Goal: Task Accomplishment & Management: Manage account settings

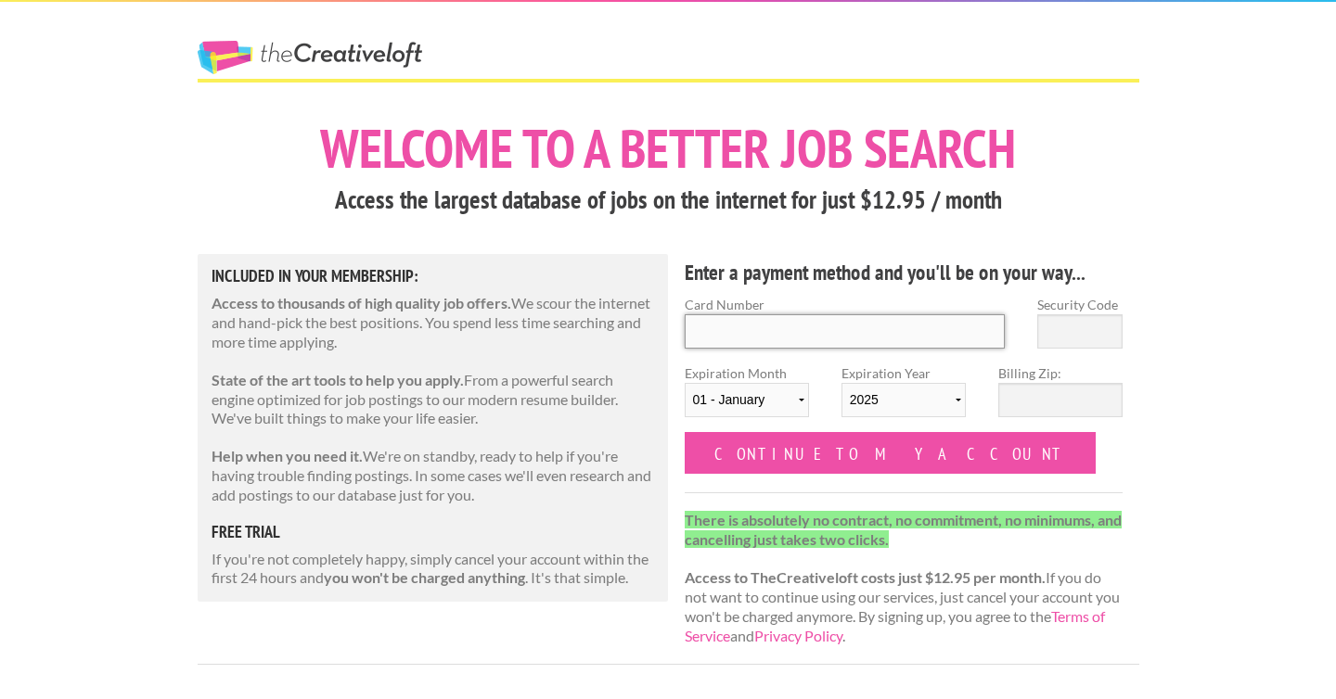
click at [829, 329] on input "Card Number" at bounding box center [844, 331] width 321 height 34
type input "4342570061841475"
type input "342"
select select "04"
select select "2028"
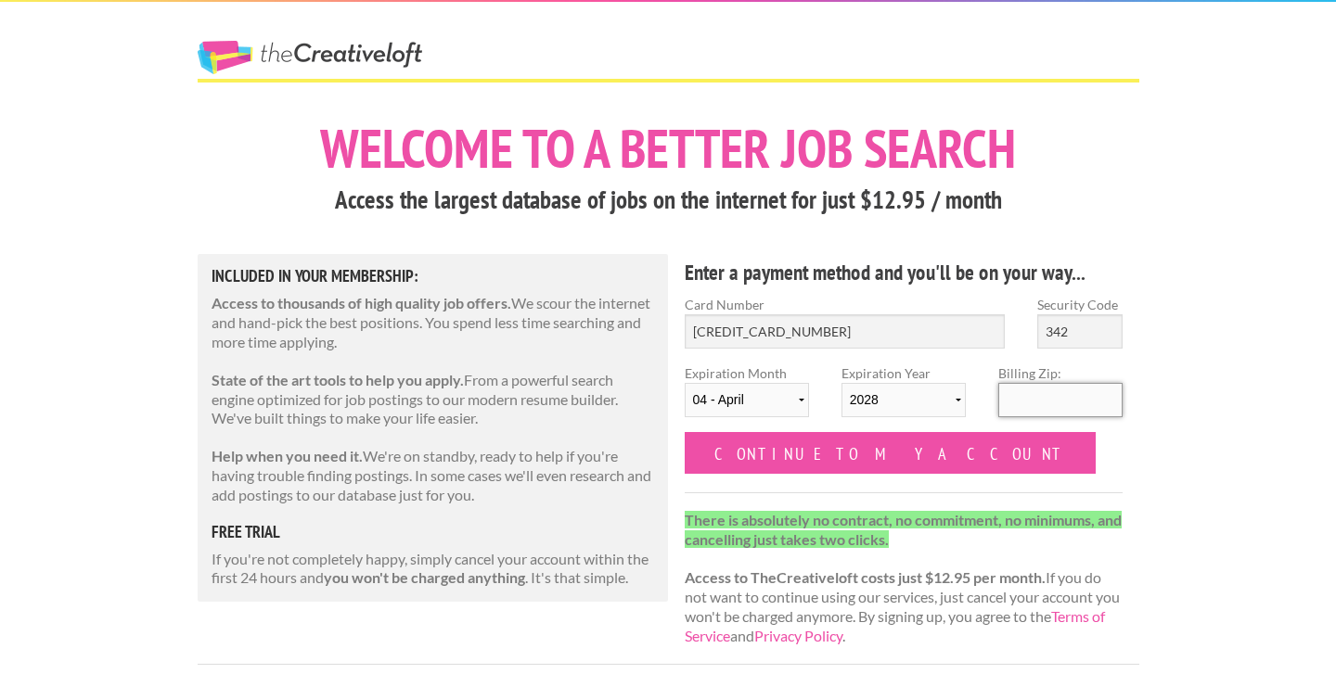
click at [1077, 399] on input "Billing Zip:" at bounding box center [1060, 400] width 124 height 34
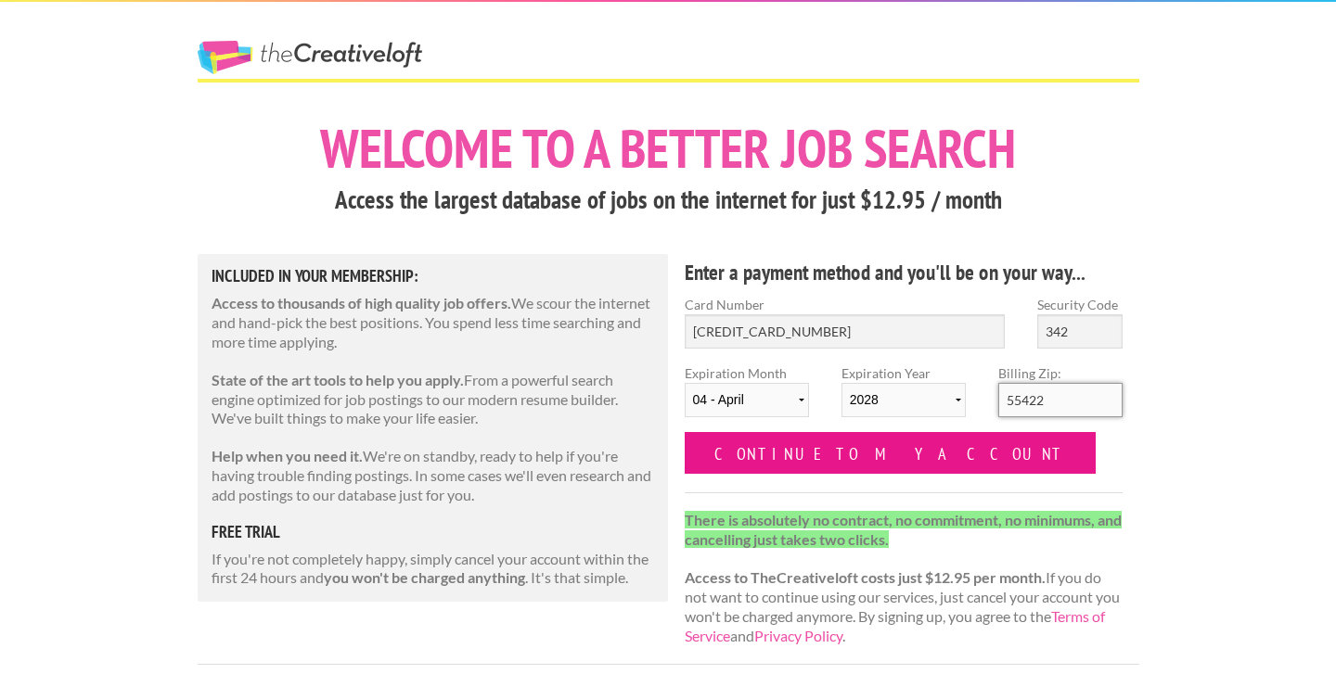
type input "55422"
click at [860, 453] on input "Continue to my account" at bounding box center [890, 453] width 412 height 42
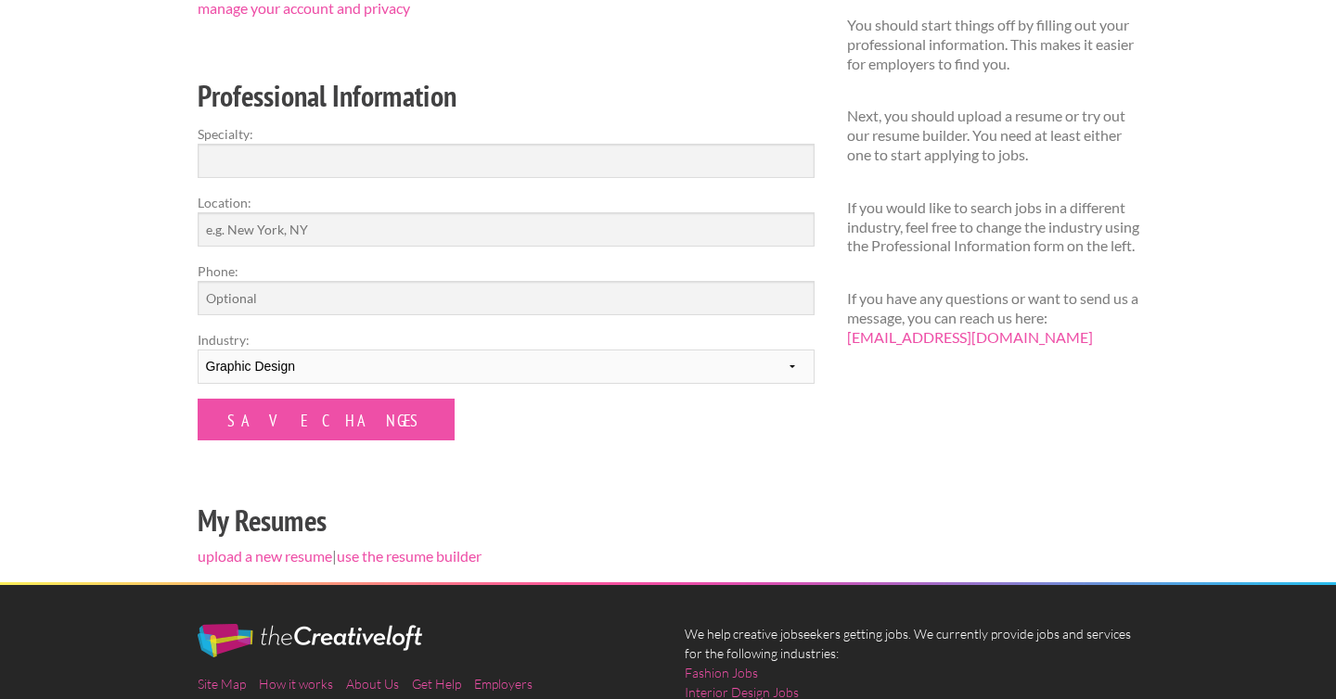
scroll to position [292, 0]
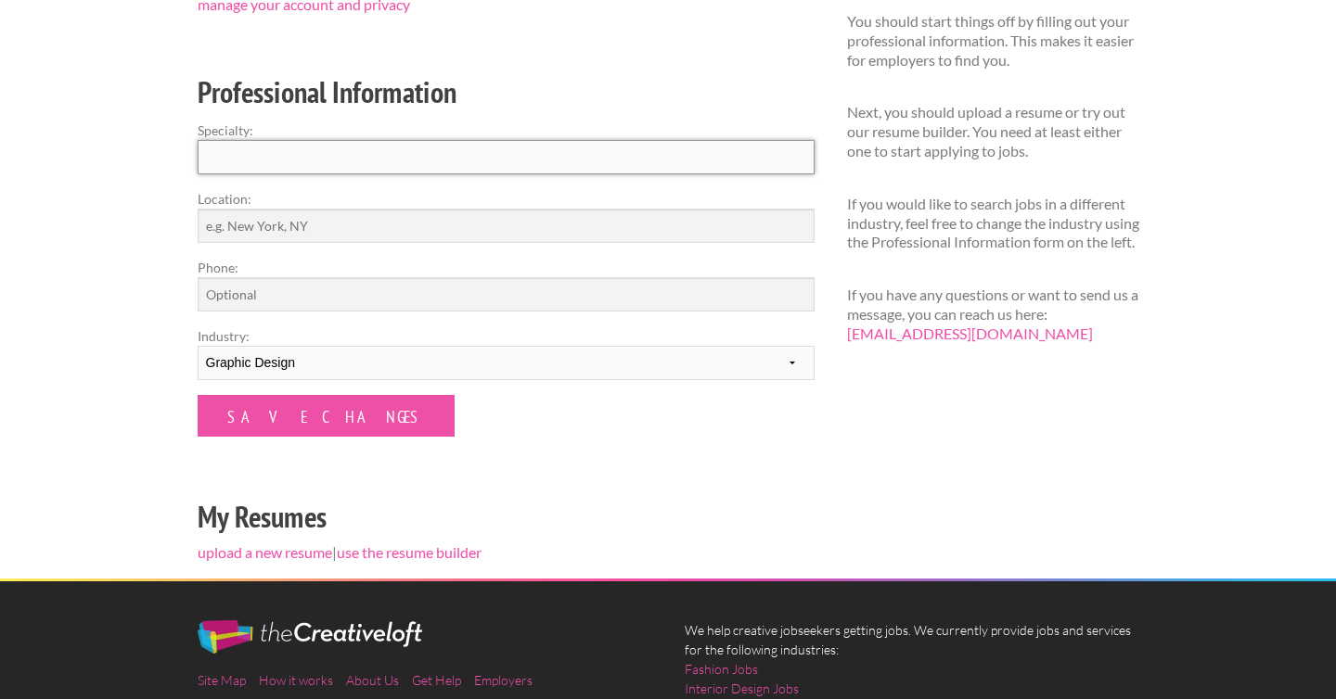
click at [405, 162] on input "Specialty:" at bounding box center [506, 157] width 617 height 34
type input "Graphic Design"
click at [371, 231] on input "Location:" at bounding box center [506, 226] width 617 height 34
type input "Minneapolis, MN"
click at [377, 299] on input "Phone:" at bounding box center [506, 294] width 617 height 34
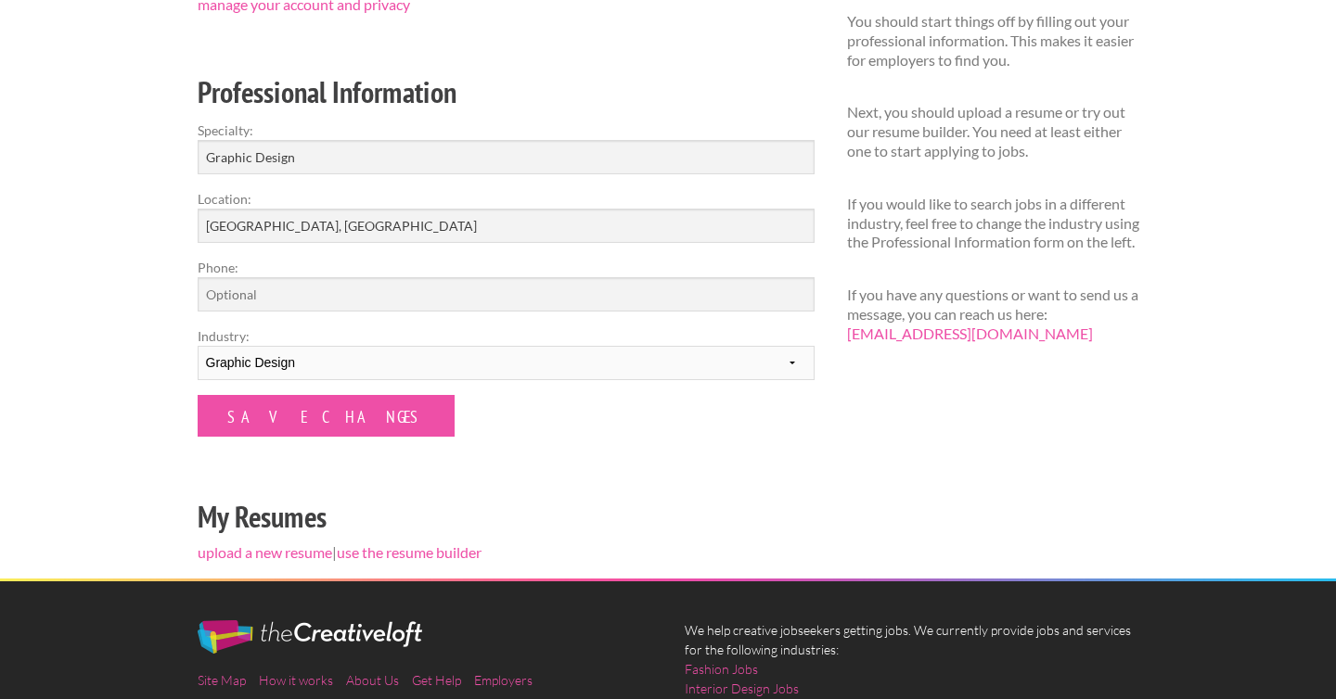
click at [408, 477] on div "Hi, Brittney manage your account and privacy Professional Information Specialty…" at bounding box center [505, 261] width 649 height 633
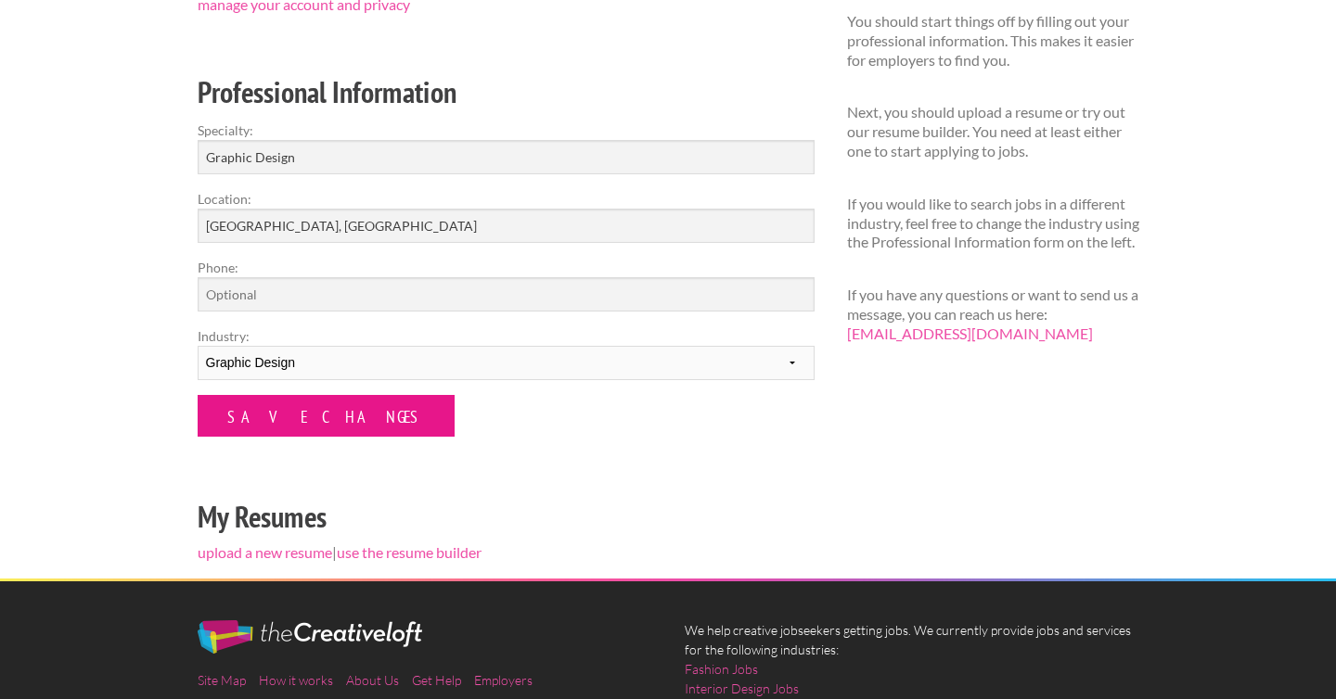
click at [304, 420] on input "Save Changes" at bounding box center [326, 416] width 257 height 42
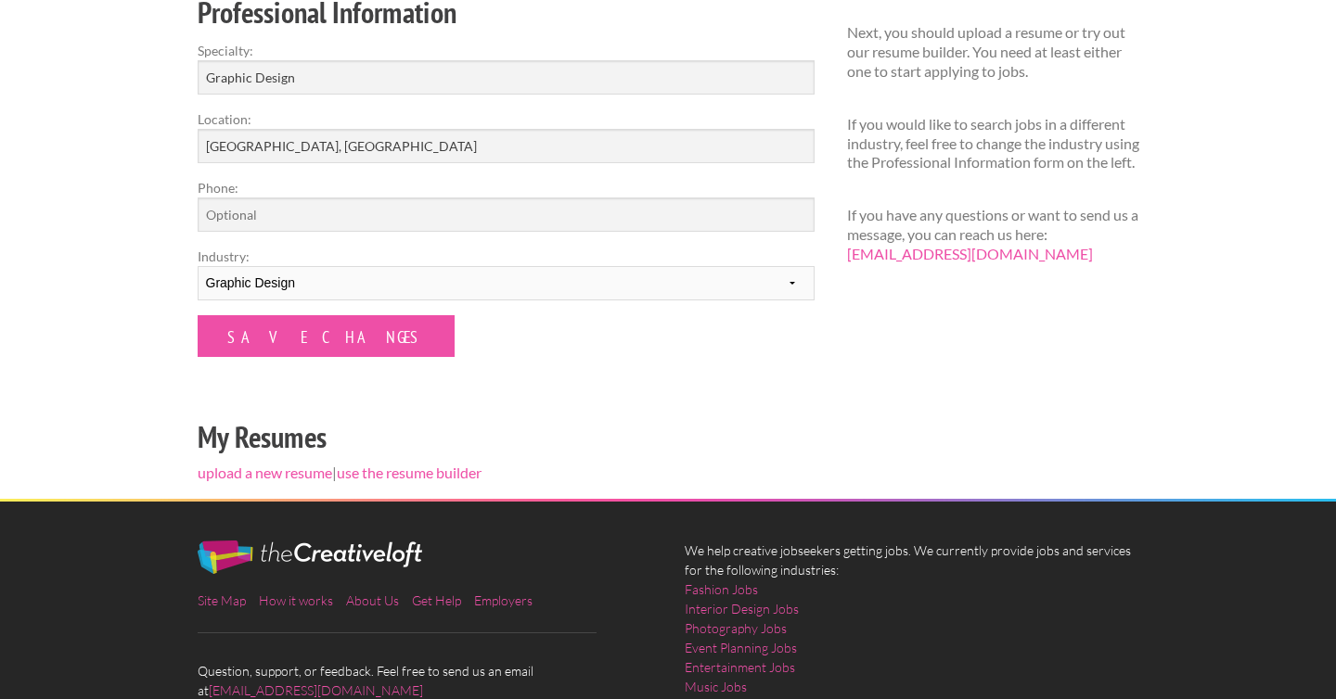
scroll to position [328, 0]
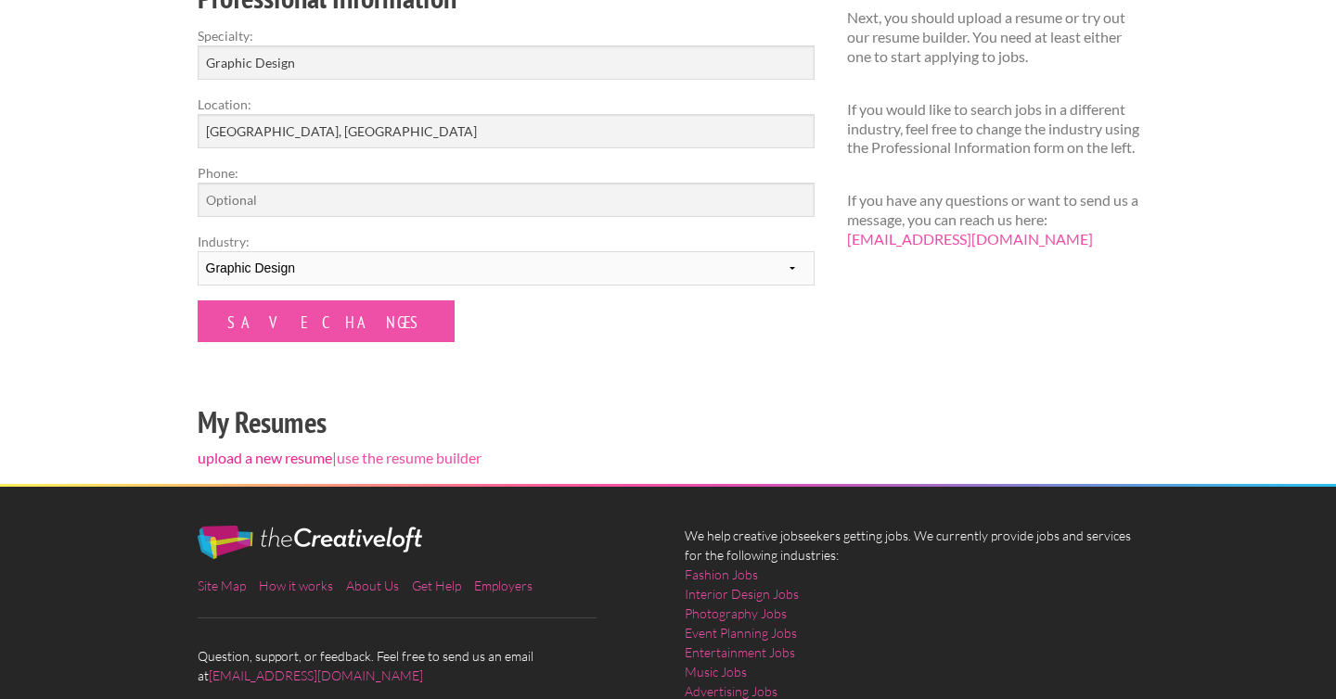
click at [294, 456] on link "upload a new resume" at bounding box center [265, 458] width 134 height 18
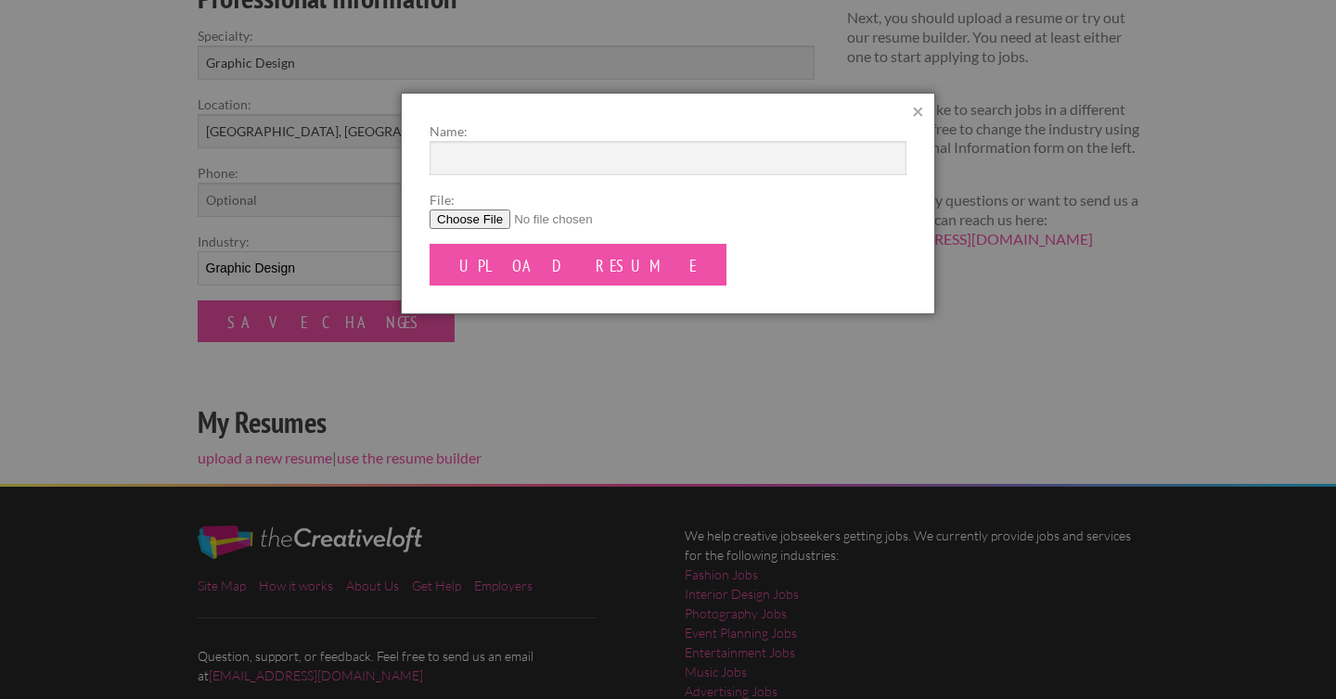
click at [476, 221] on input "File:" at bounding box center [667, 219] width 477 height 19
type input "C:\fakepath\BrittHouck_Resume.pdf"
click at [559, 160] on input "Name:" at bounding box center [667, 158] width 477 height 34
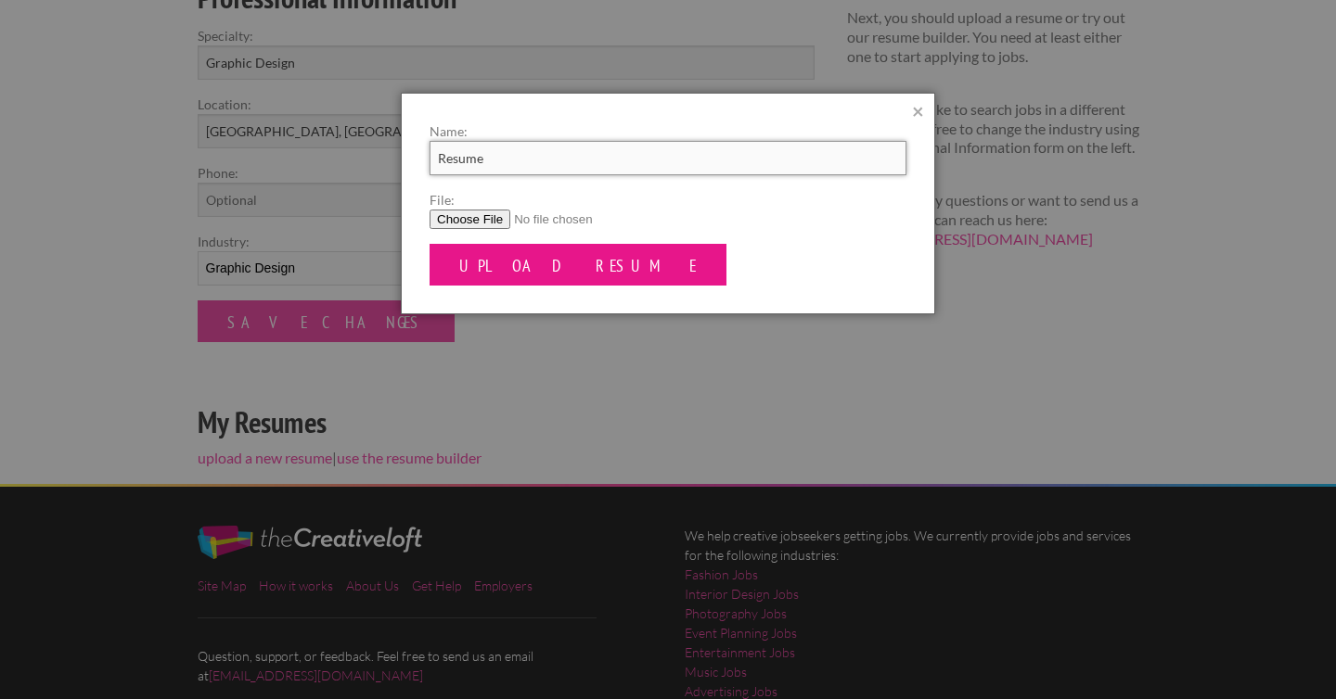
type input "Resume"
click at [561, 268] on input "Upload Resume" at bounding box center [577, 265] width 297 height 42
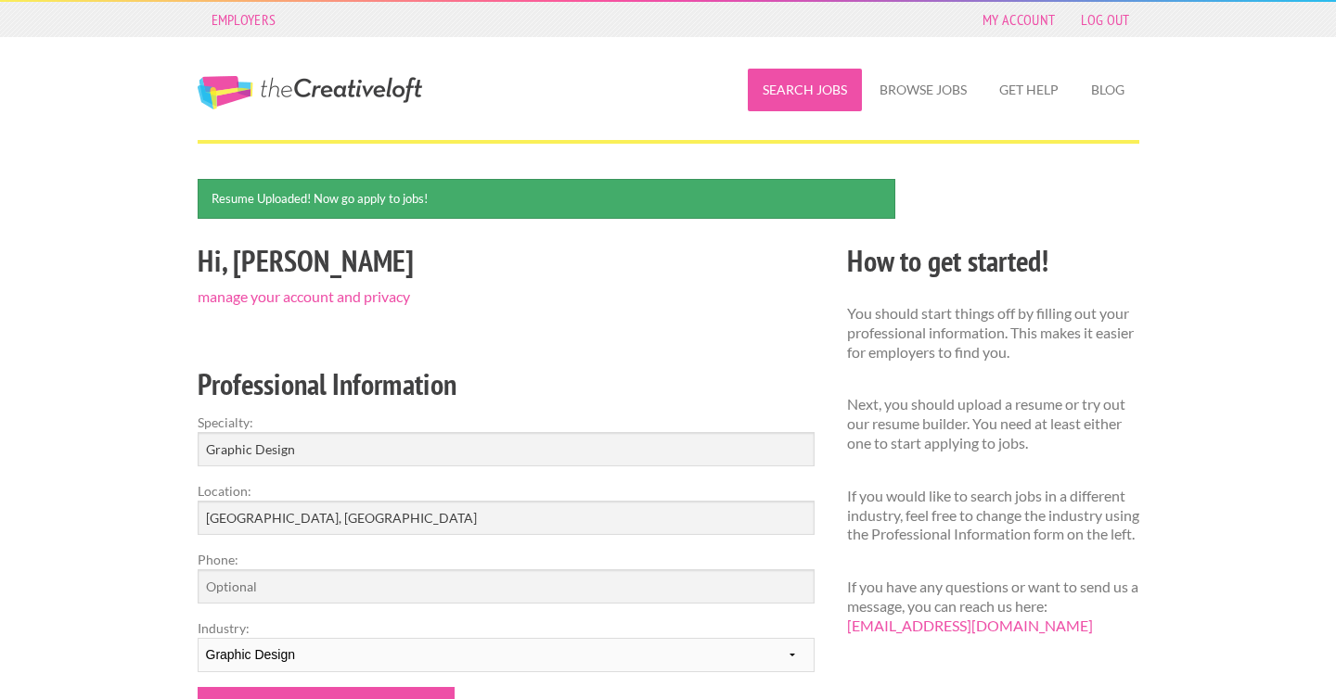
click at [812, 92] on link "Search Jobs" at bounding box center [805, 90] width 114 height 43
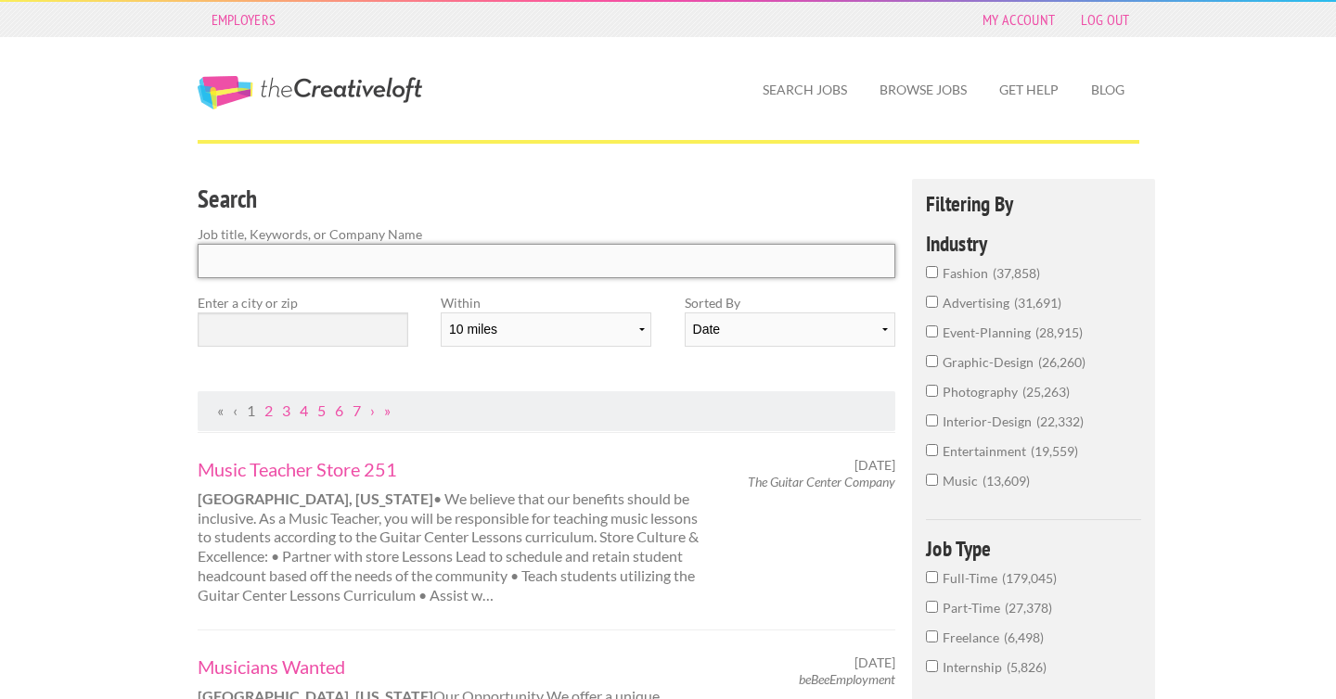
click at [471, 262] on input "Search" at bounding box center [547, 261] width 698 height 34
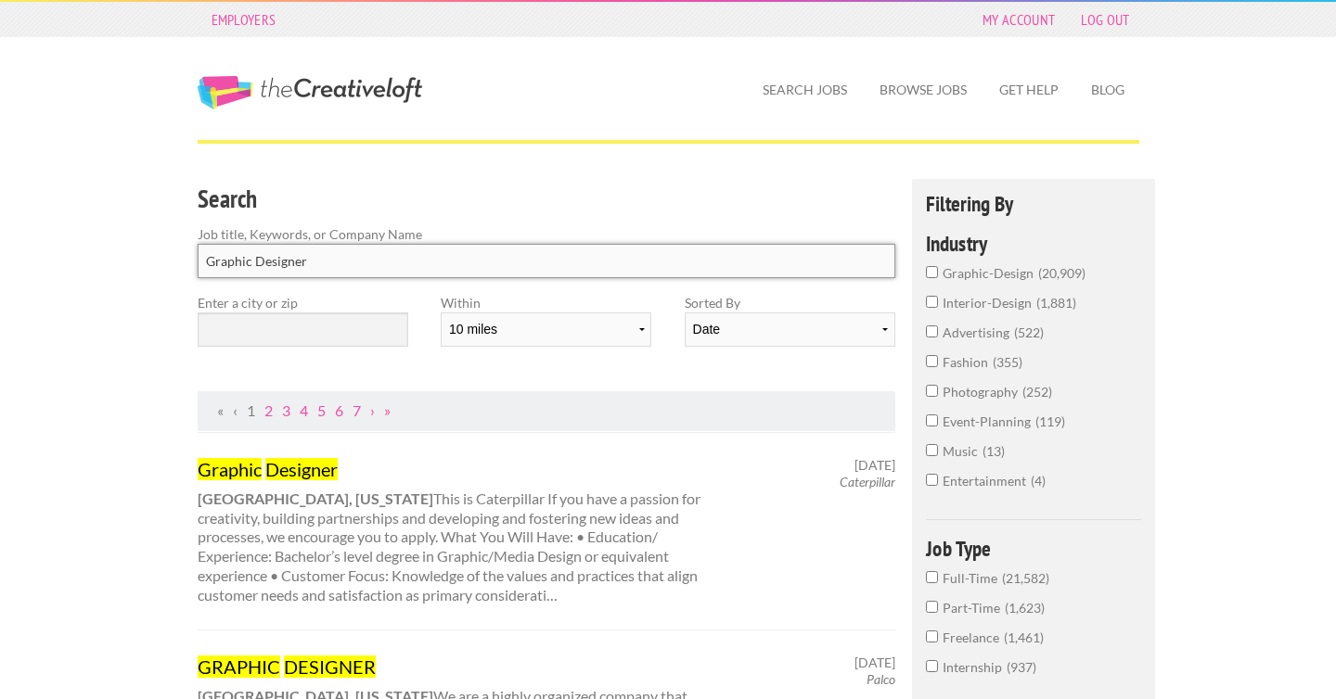
type input "Graphic Designer"
click button "submit" at bounding box center [0, 0] width 0 height 0
click at [337, 337] on input "text" at bounding box center [303, 330] width 211 height 34
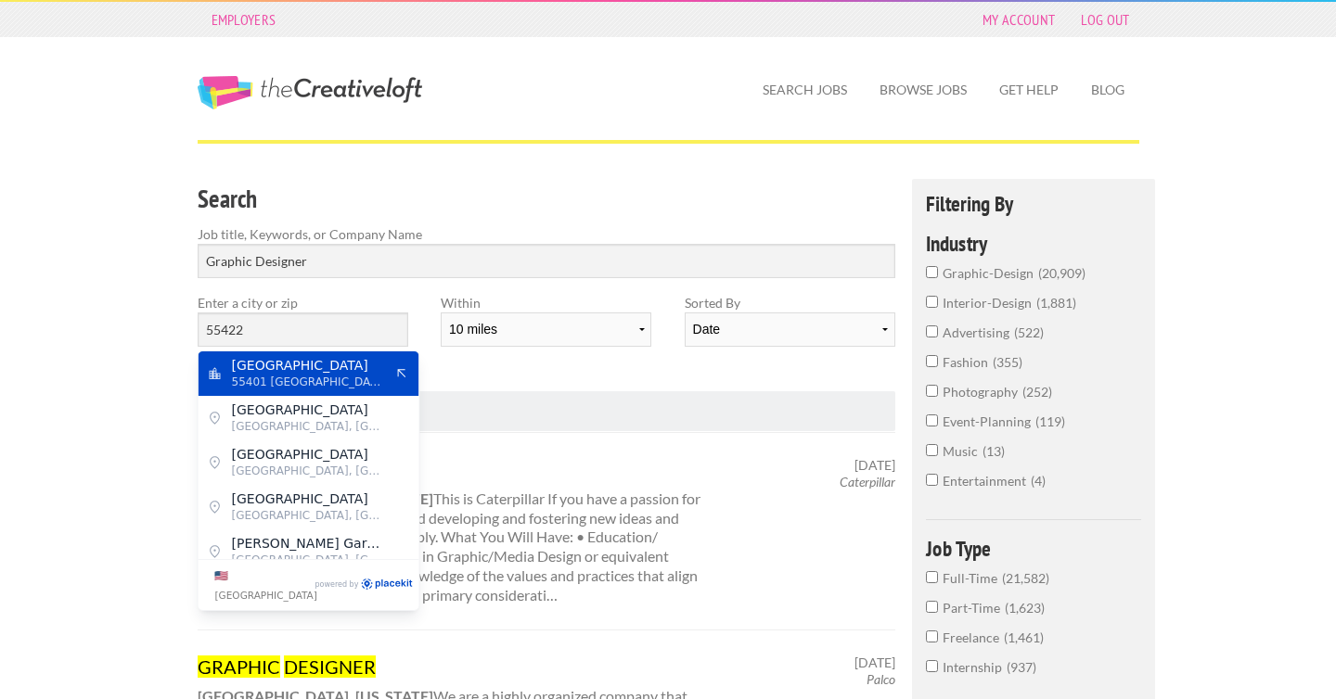
click at [262, 376] on span "55401 [GEOGRAPHIC_DATA]" at bounding box center [308, 382] width 152 height 17
type input "[GEOGRAPHIC_DATA]"
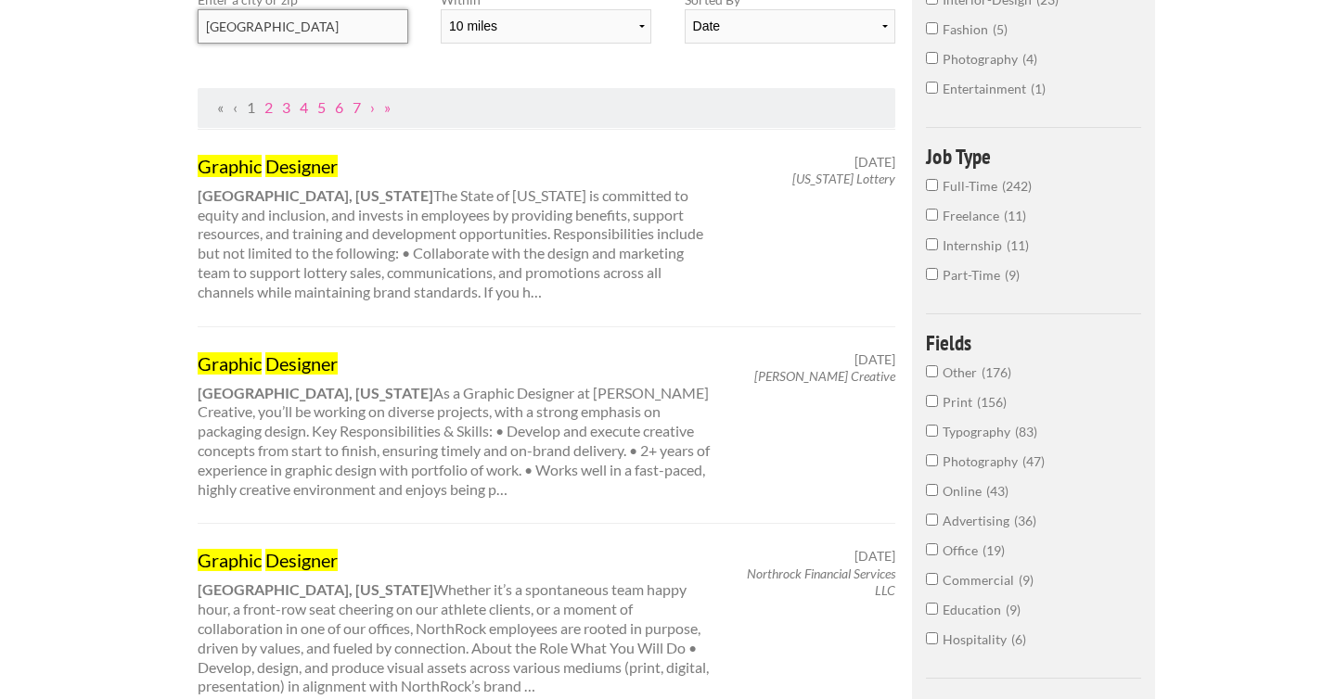
scroll to position [305, 0]
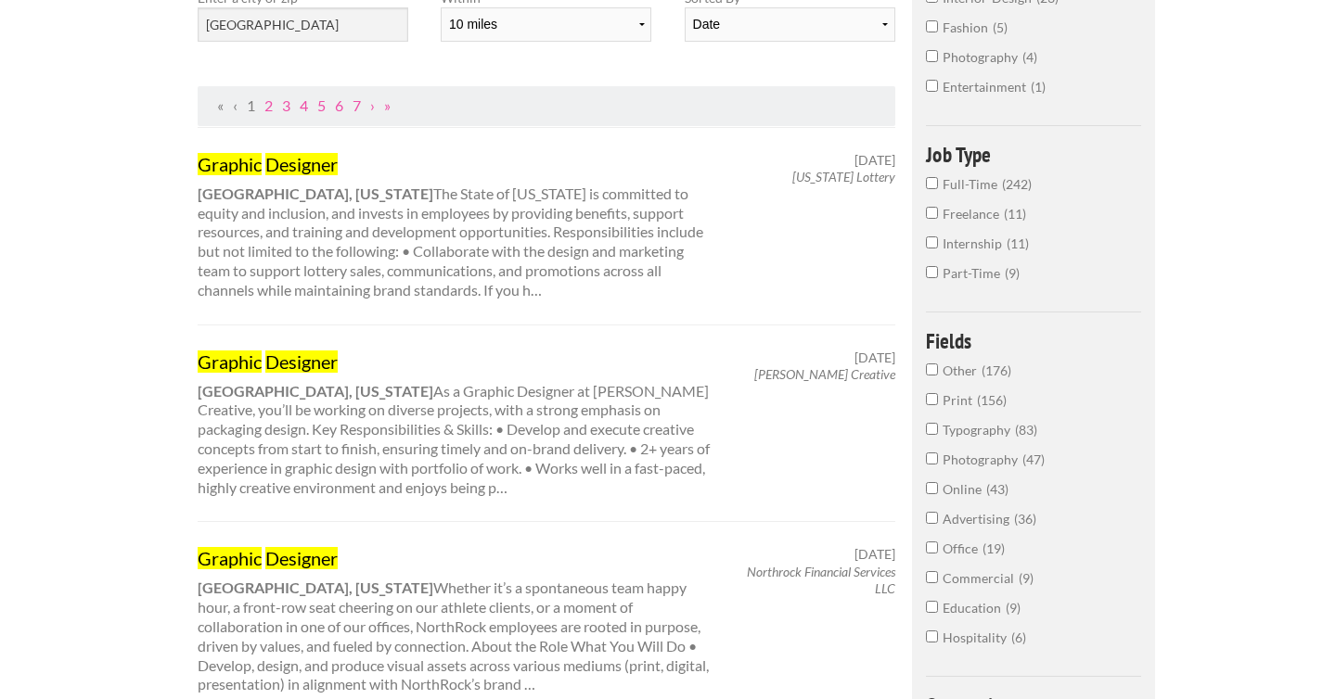
click at [282, 361] on mark "Designer" at bounding box center [301, 362] width 72 height 22
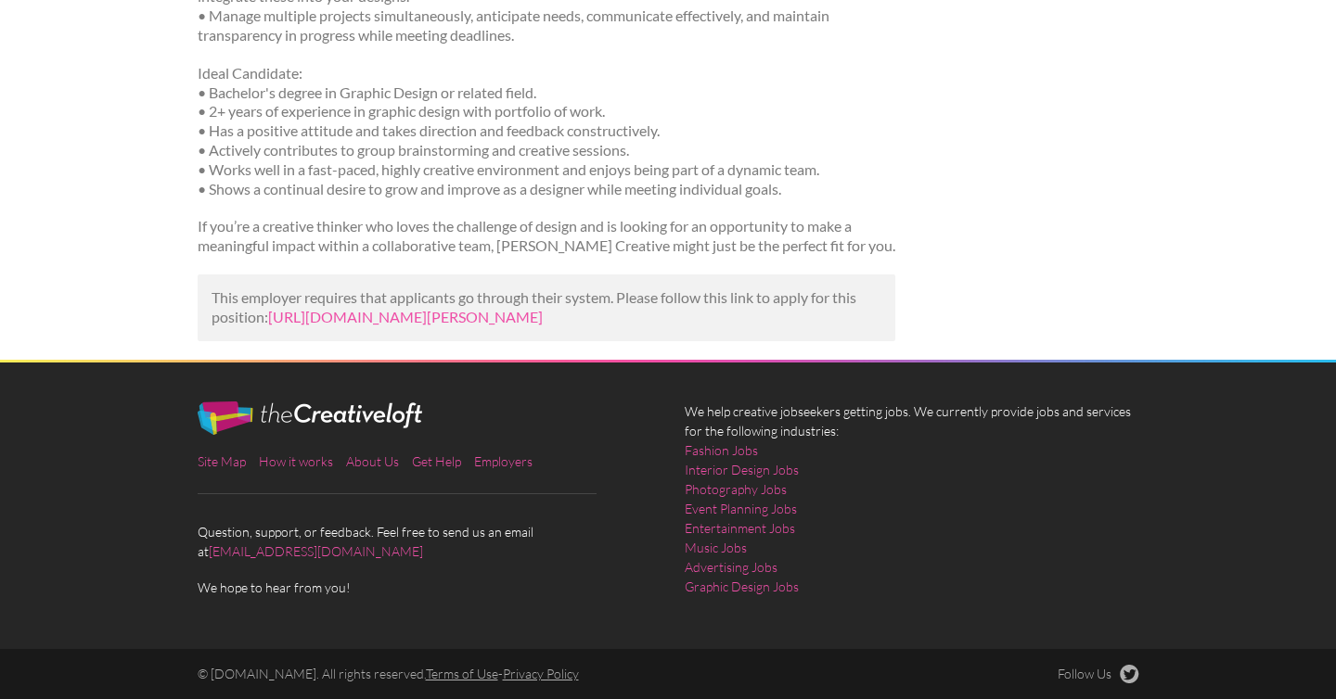
scroll to position [652, 0]
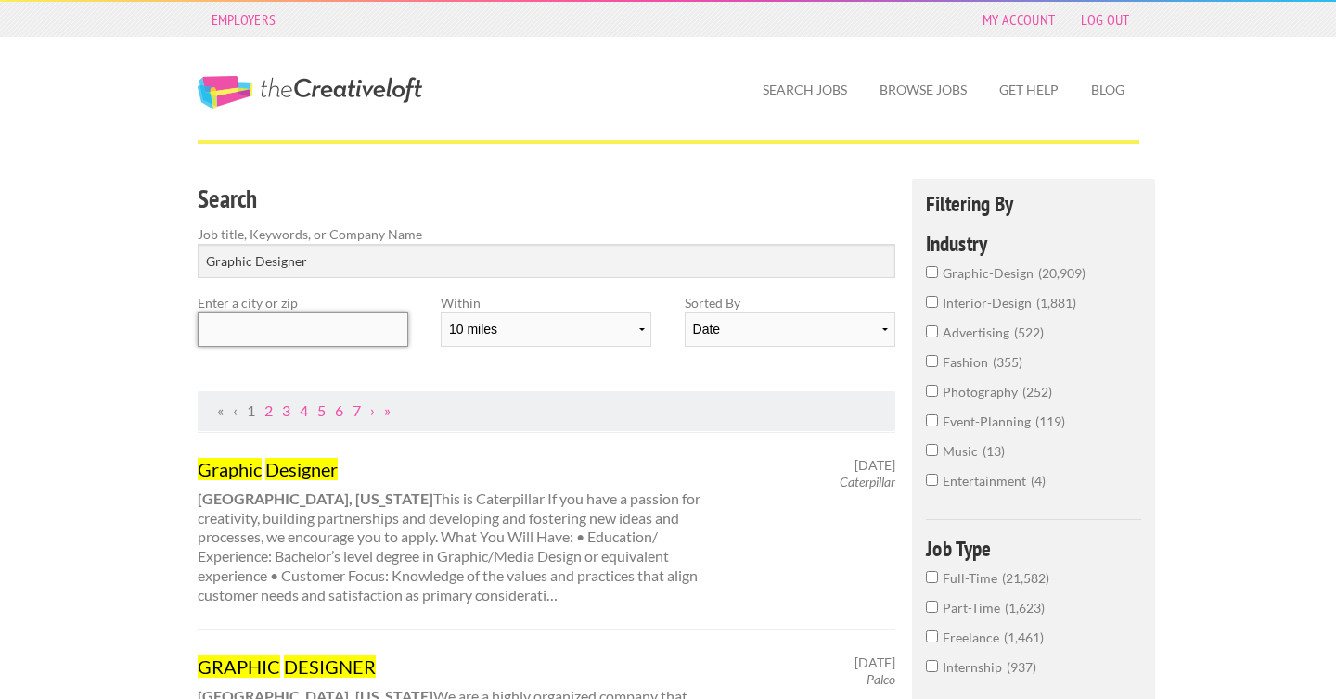
click at [344, 338] on input "text" at bounding box center [303, 330] width 211 height 34
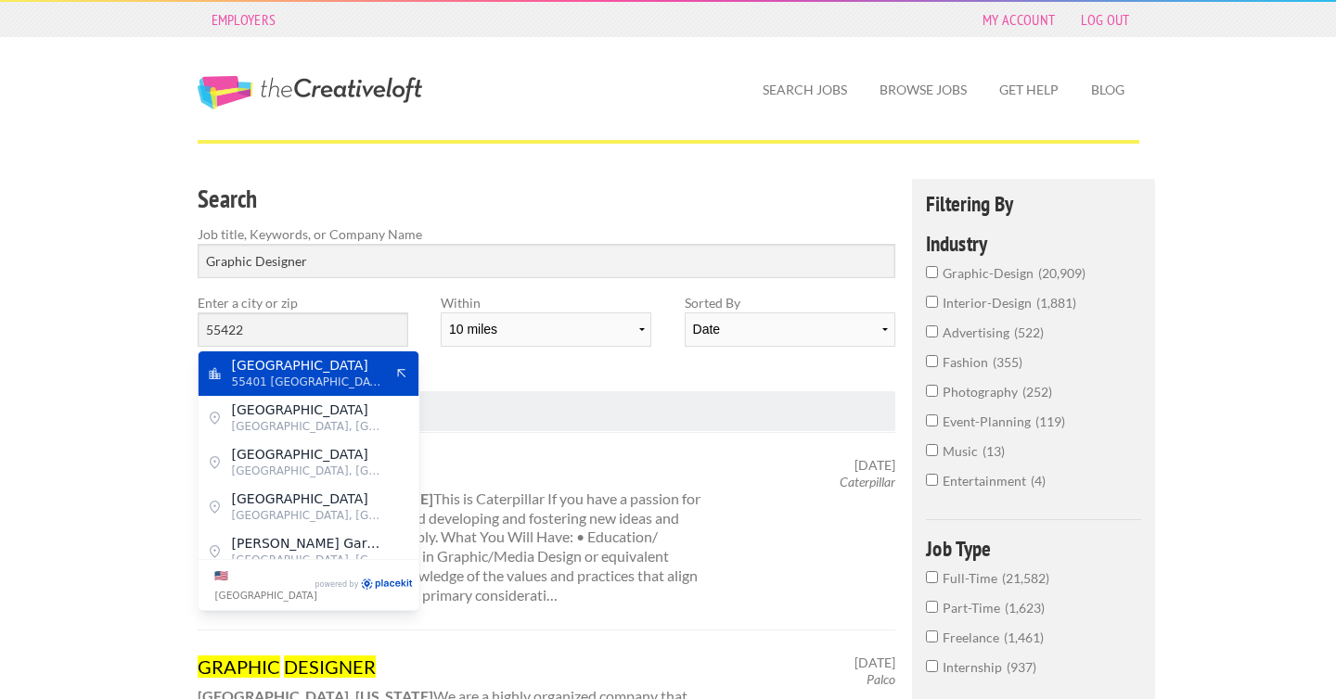
click at [340, 382] on span "55401 United States of America" at bounding box center [308, 382] width 152 height 17
type input "Minneapolis"
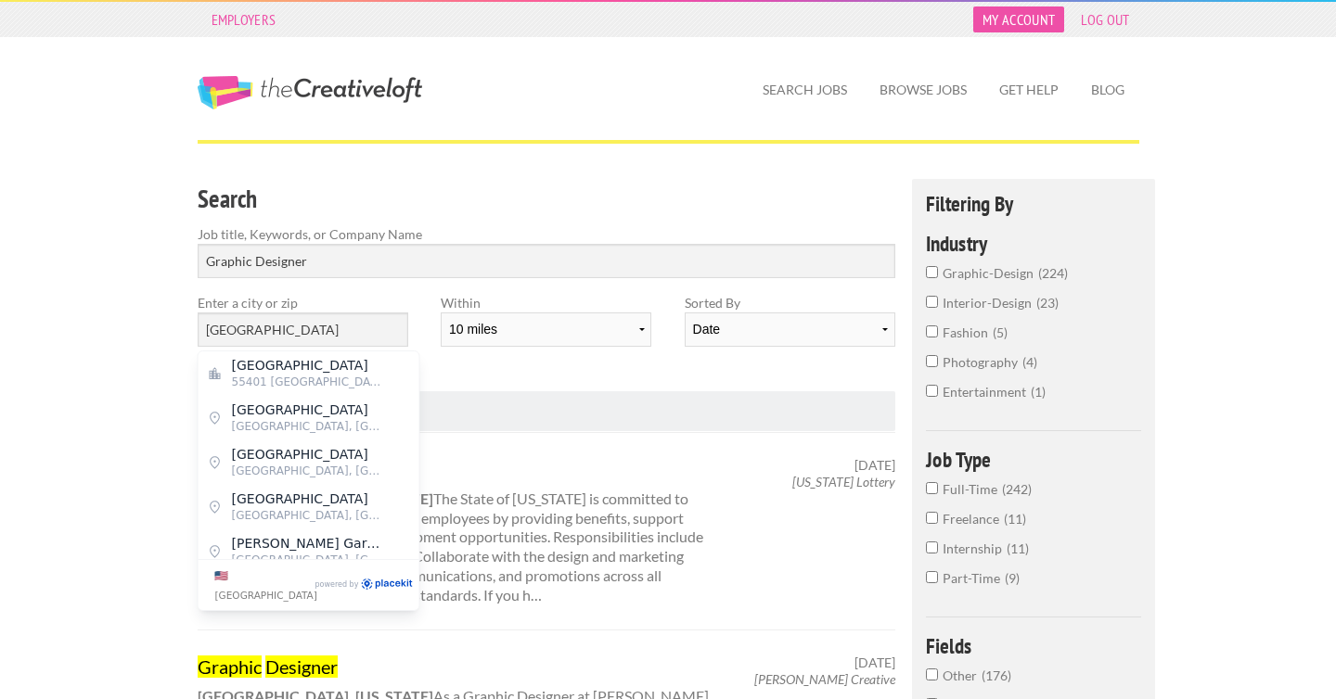
click at [1023, 26] on link "My Account" at bounding box center [1018, 19] width 91 height 26
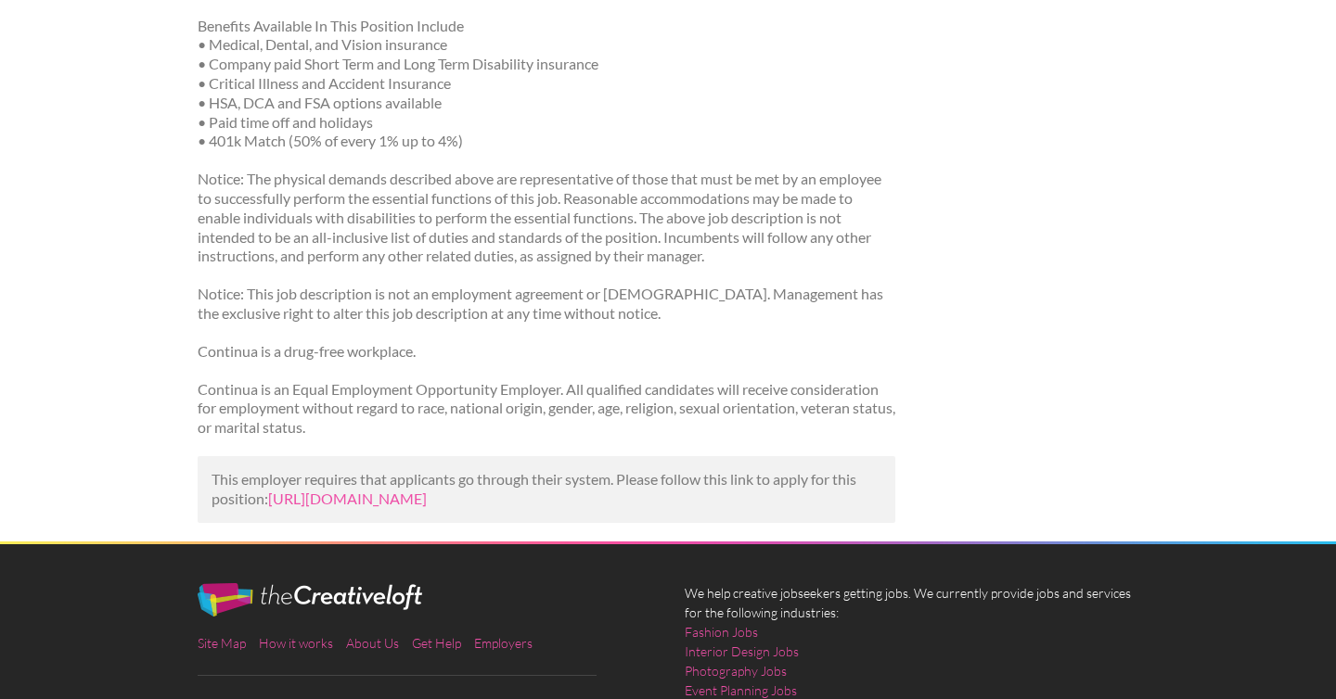
scroll to position [2178, 0]
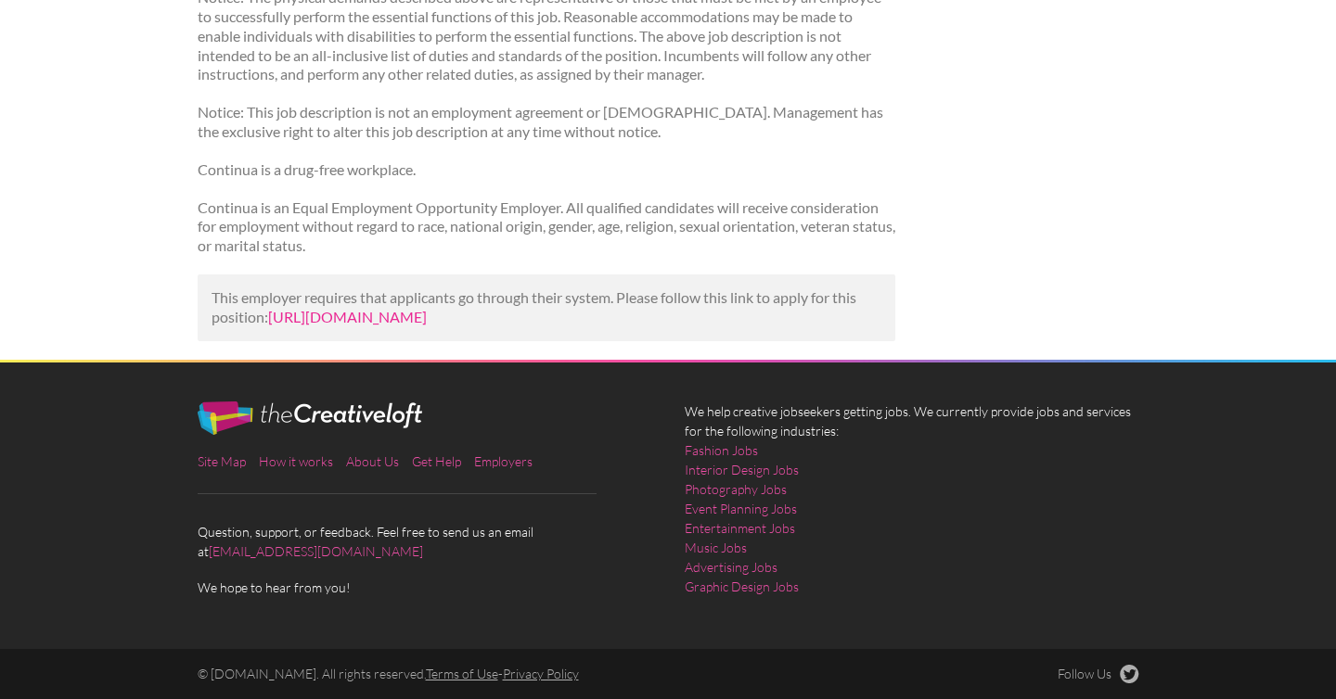
click at [427, 308] on link "https://kozmetickesluzby.vecnakraska.sk/job-library/job/graphic-designer-at-int…" at bounding box center [347, 317] width 159 height 18
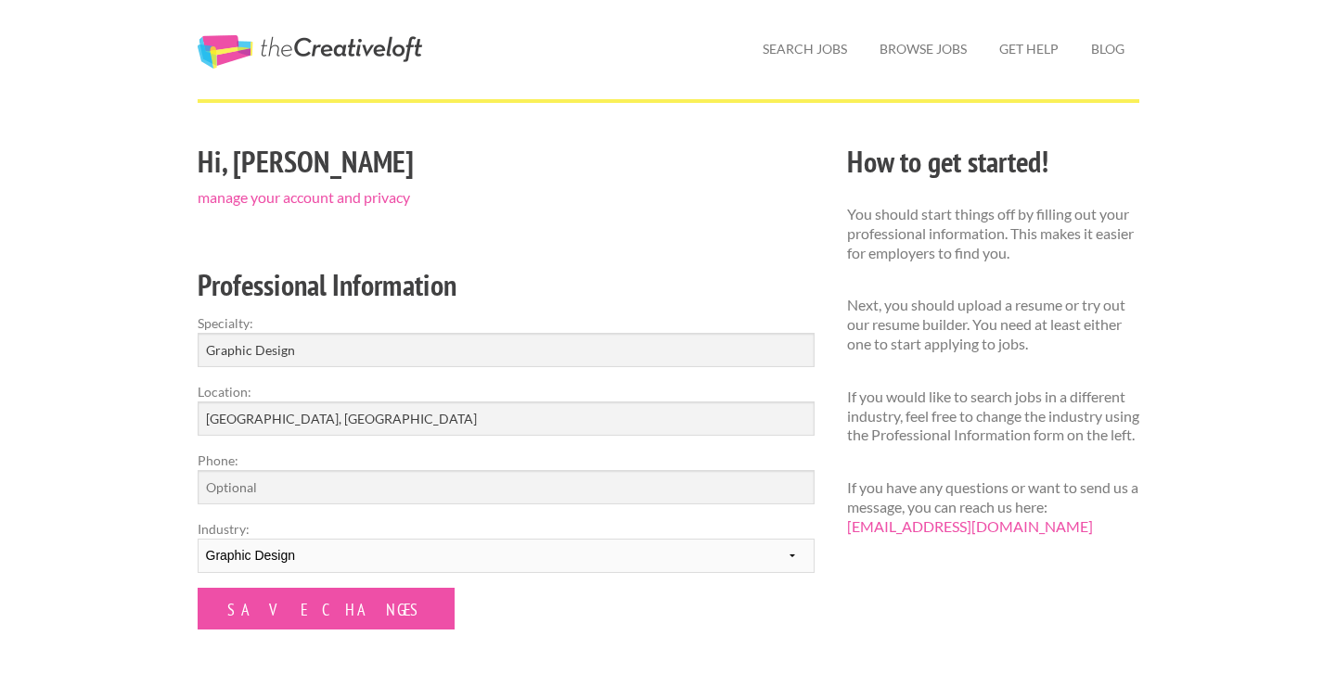
scroll to position [47, 0]
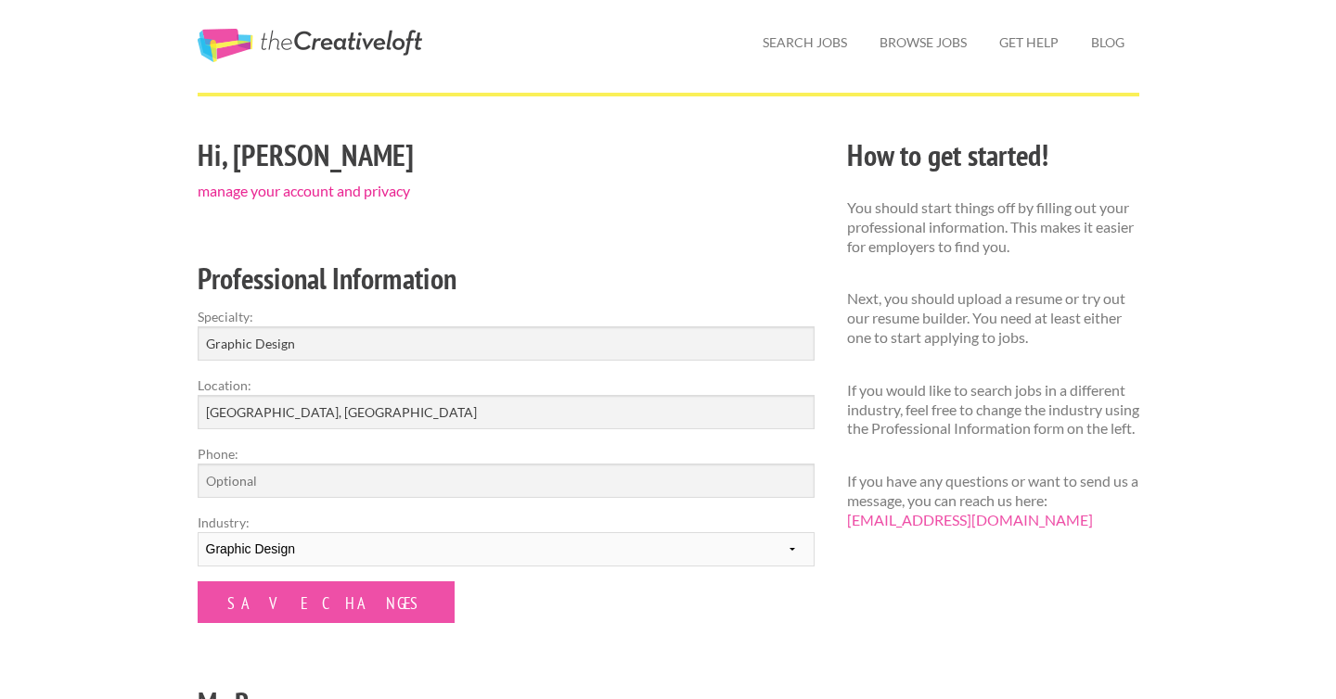
click at [260, 192] on link "manage your account and privacy" at bounding box center [304, 191] width 212 height 18
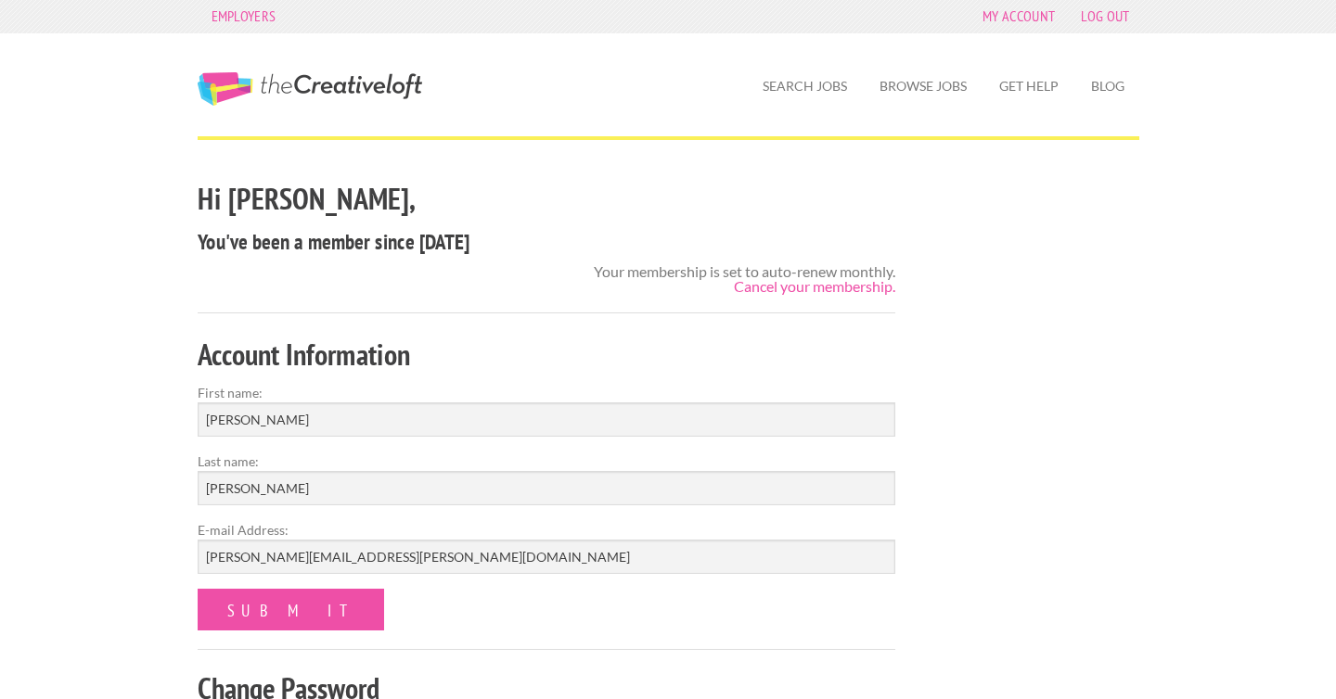
scroll to position [5, 0]
click at [822, 284] on link "Cancel your membership." at bounding box center [814, 285] width 161 height 18
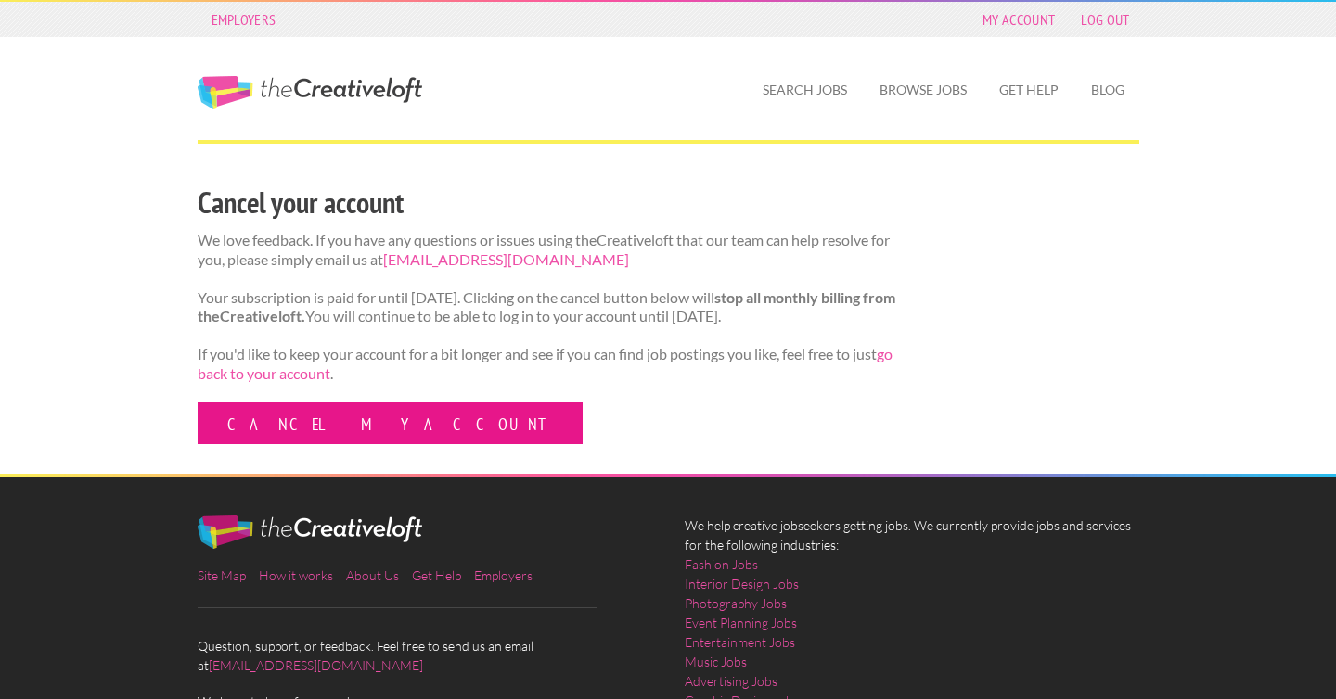
click at [310, 436] on link "Cancel my account" at bounding box center [390, 424] width 385 height 42
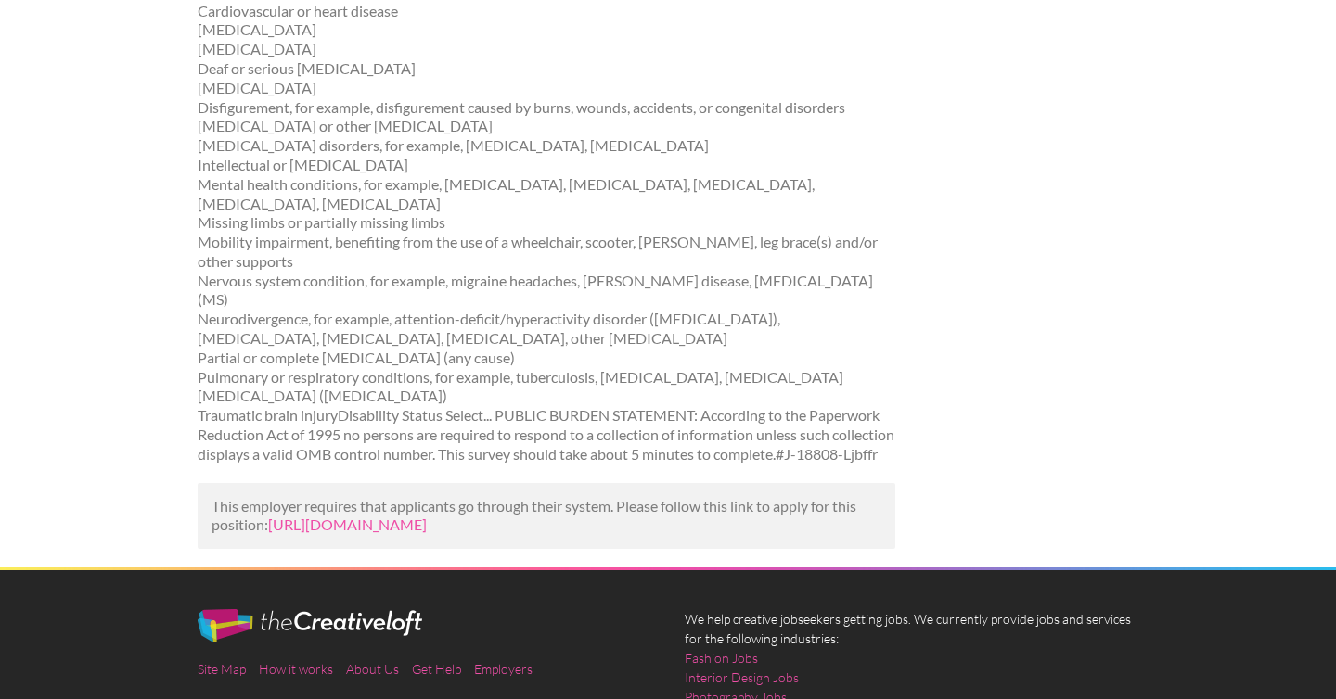
scroll to position [3362, 0]
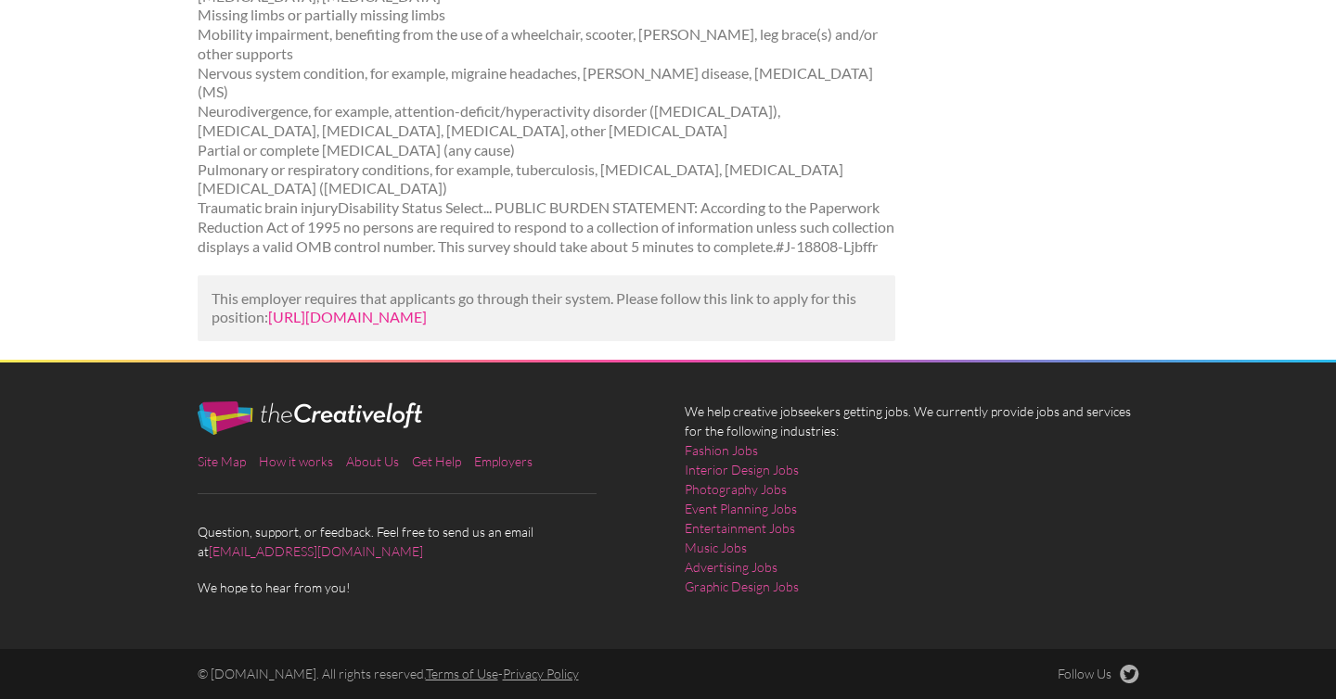
click at [427, 308] on link "[URL][DOMAIN_NAME]" at bounding box center [347, 317] width 159 height 18
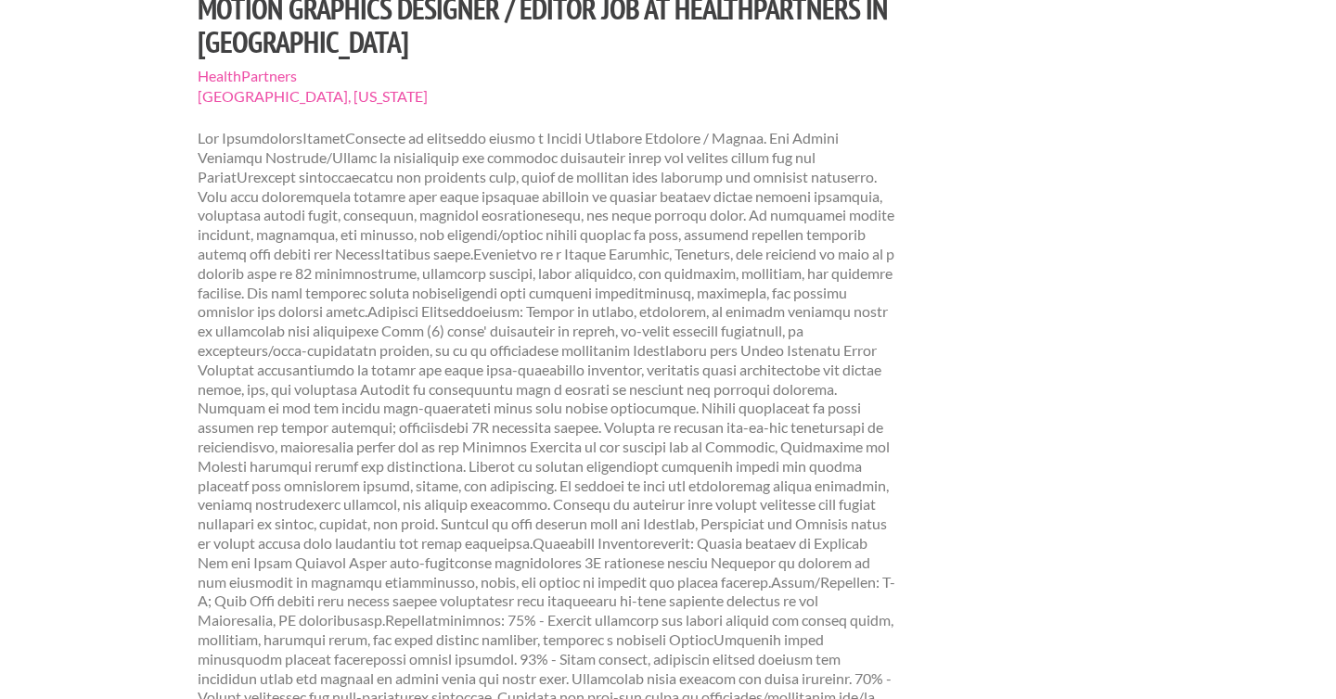
scroll to position [791, 0]
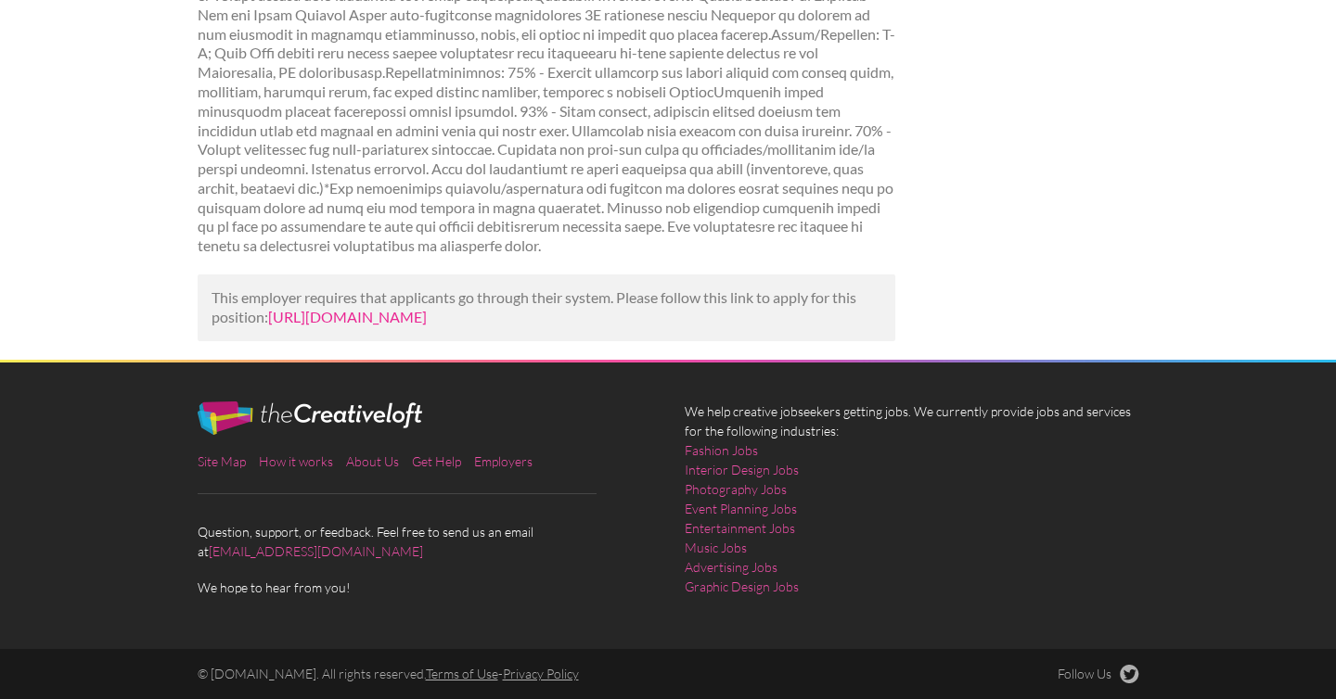
click at [427, 308] on link "[URL][DOMAIN_NAME]" at bounding box center [347, 317] width 159 height 18
